Goal: Task Accomplishment & Management: Use online tool/utility

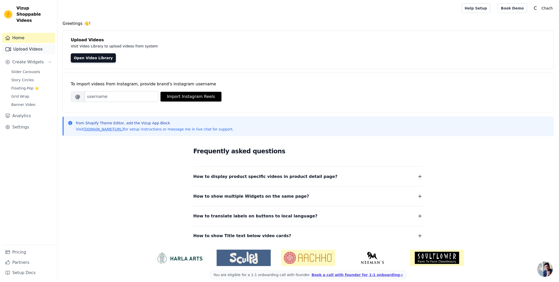
click at [19, 44] on link "Upload Videos" at bounding box center [28, 49] width 53 height 10
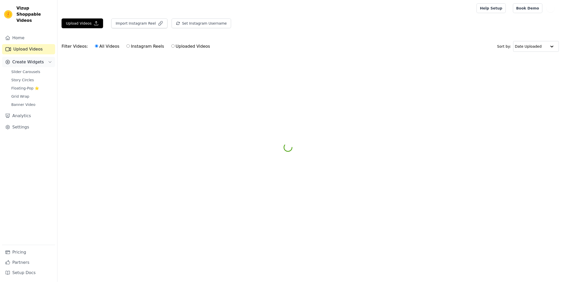
click at [25, 59] on button "Create Widgets" at bounding box center [28, 62] width 53 height 10
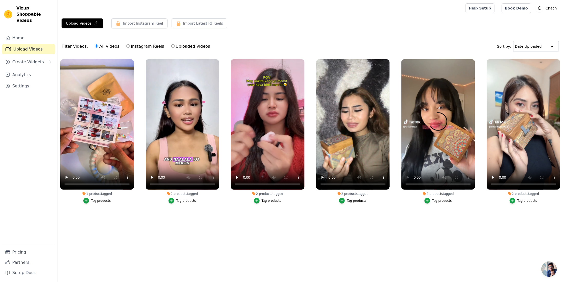
click at [445, 39] on div "Filter Videos: All Videos Instagram Reels Uploaded Videos Sort by: Date Uploaded" at bounding box center [309, 46] width 505 height 20
click at [435, 152] on video at bounding box center [438, 124] width 74 height 131
click at [399, 172] on div "2 products tagged Tag products" at bounding box center [438, 132] width 79 height 152
click at [31, 59] on span "Create Widgets" at bounding box center [28, 62] width 32 height 6
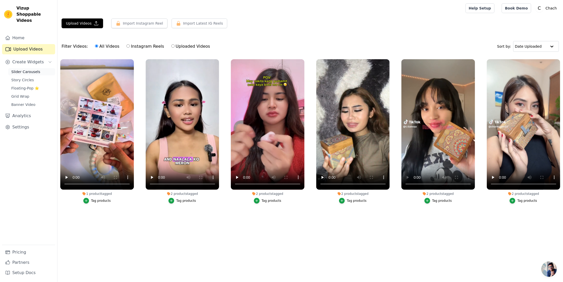
click at [26, 69] on span "Slider Carousels" at bounding box center [25, 71] width 29 height 5
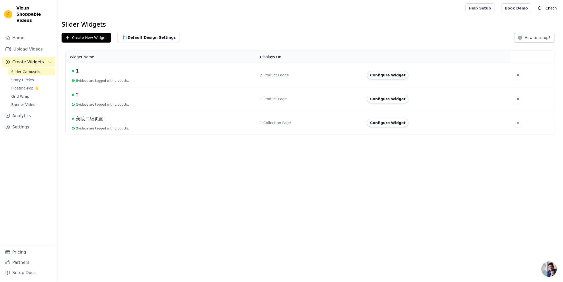
click at [384, 75] on button "Configure Widget" at bounding box center [388, 75] width 42 height 8
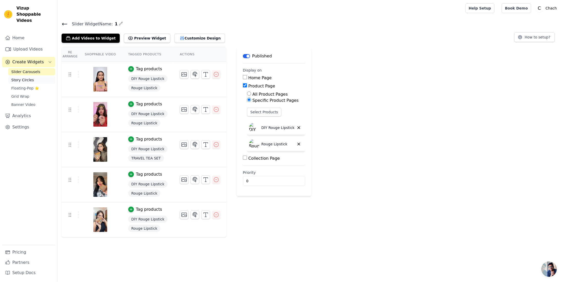
click at [24, 77] on span "Story Circles" at bounding box center [22, 79] width 23 height 5
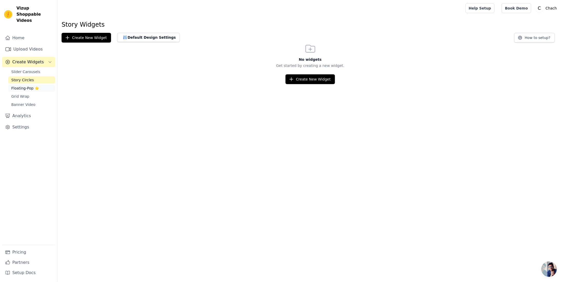
click at [25, 86] on span "Floating-Pop ⭐" at bounding box center [25, 88] width 28 height 5
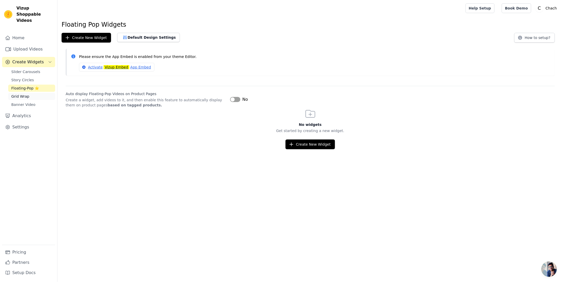
click at [26, 94] on span "Grid Wrap" at bounding box center [20, 96] width 18 height 5
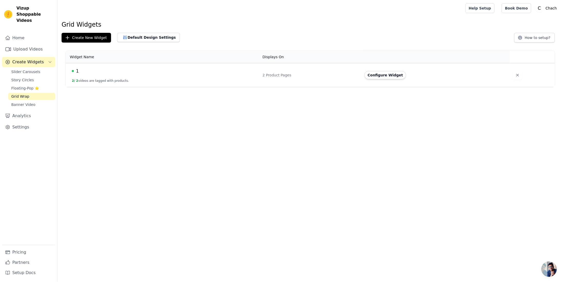
click at [32, 59] on span "Create Widgets" at bounding box center [28, 62] width 32 height 6
click at [33, 46] on link "Upload Videos" at bounding box center [28, 49] width 53 height 10
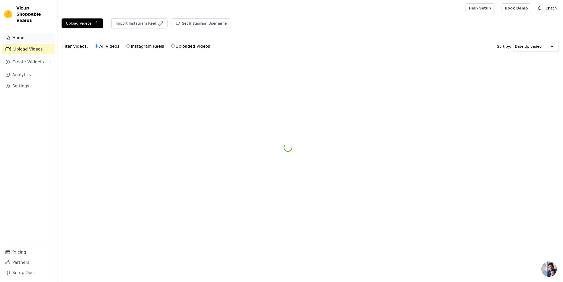
click at [32, 34] on link "Home" at bounding box center [28, 38] width 53 height 10
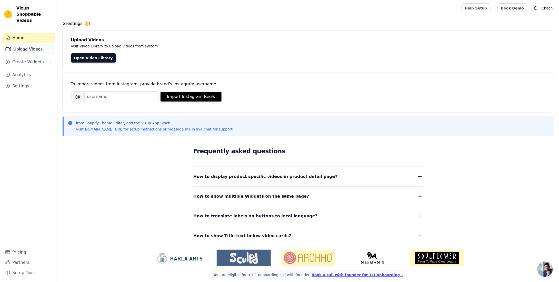
click at [22, 44] on link "Upload Videos" at bounding box center [28, 49] width 53 height 10
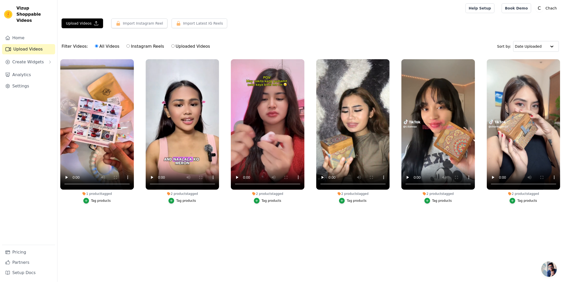
click at [306, 237] on html "Vizup Shoppable Videos Home Upload Videos Create Widgets Analytics Settings Pri…" at bounding box center [281, 118] width 563 height 237
